Goal: Transaction & Acquisition: Purchase product/service

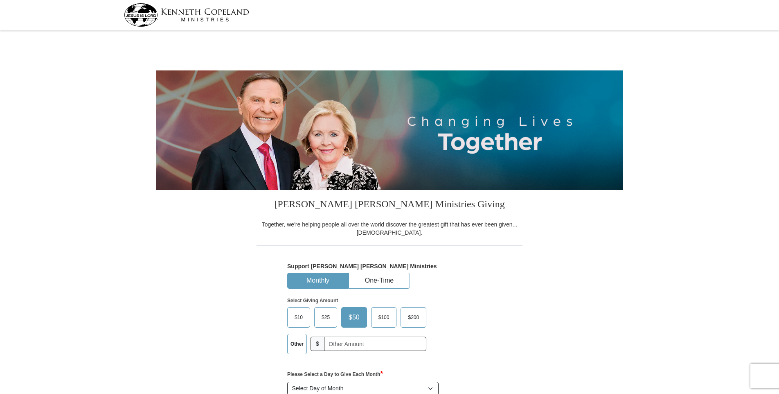
select select "MA"
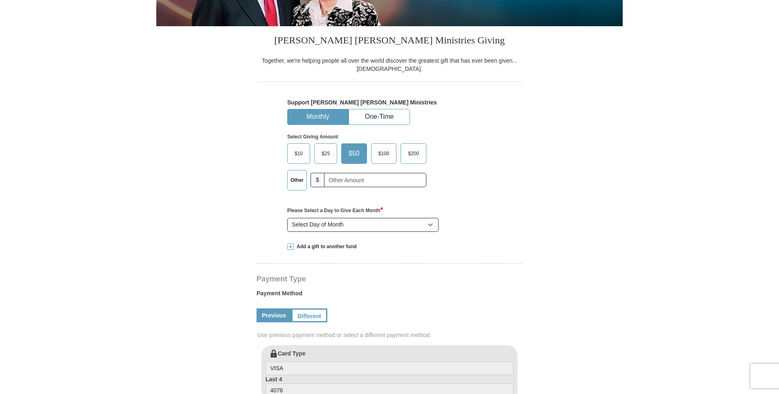
click at [382, 108] on div "Support [PERSON_NAME] [PERSON_NAME] Ministries Monthly One-Time Select Giving A…" at bounding box center [389, 166] width 205 height 135
click at [382, 112] on button "One-Time" at bounding box center [379, 116] width 61 height 15
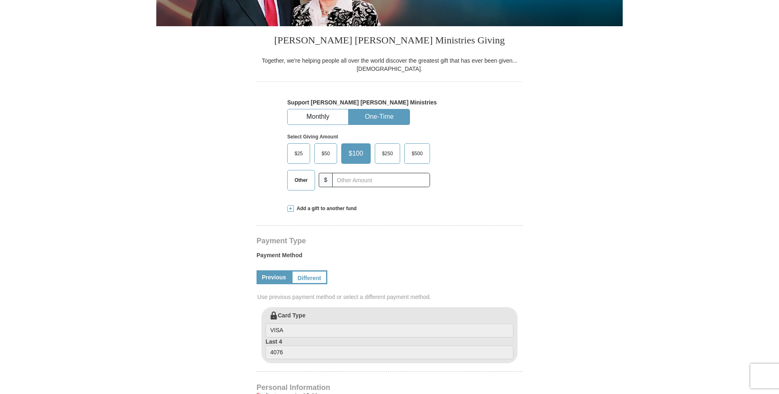
click at [386, 146] on label "$250" at bounding box center [387, 154] width 25 height 20
click at [0, 0] on input "$250" at bounding box center [0, 0] width 0 height 0
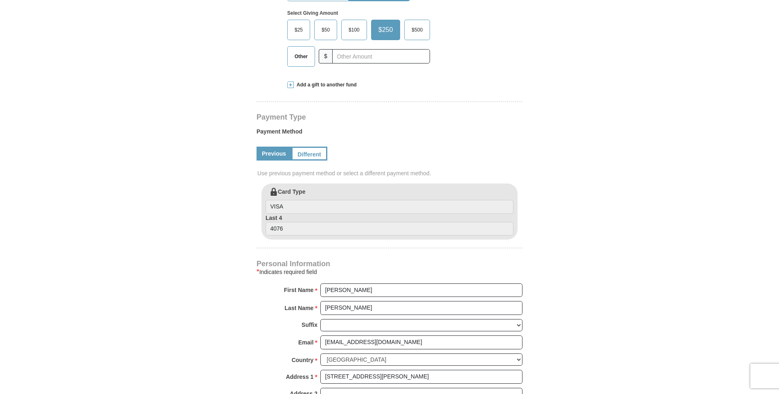
scroll to position [164, 0]
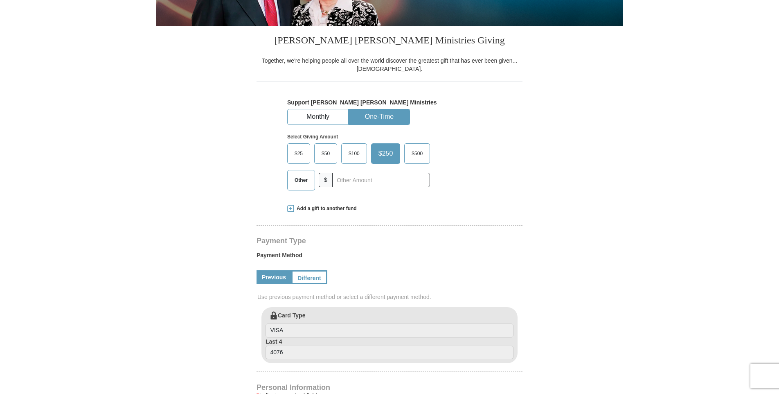
click at [359, 158] on span "$100" at bounding box center [353, 153] width 19 height 12
click at [0, 0] on input "$100" at bounding box center [0, 0] width 0 height 0
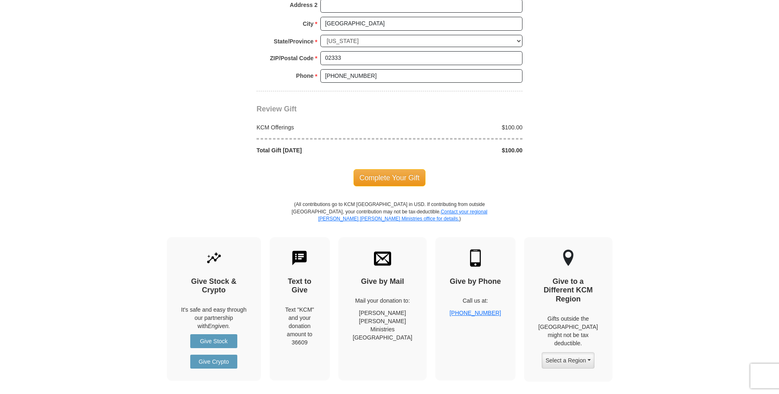
scroll to position [695, 0]
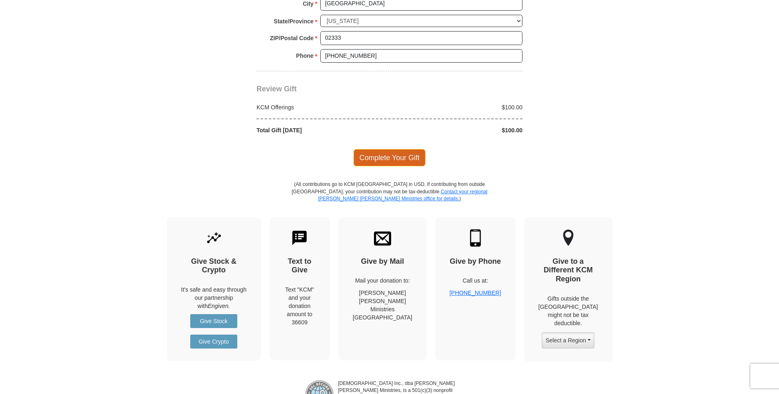
click at [382, 150] on span "Complete Your Gift" at bounding box center [389, 157] width 72 height 17
